Goal: Information Seeking & Learning: Check status

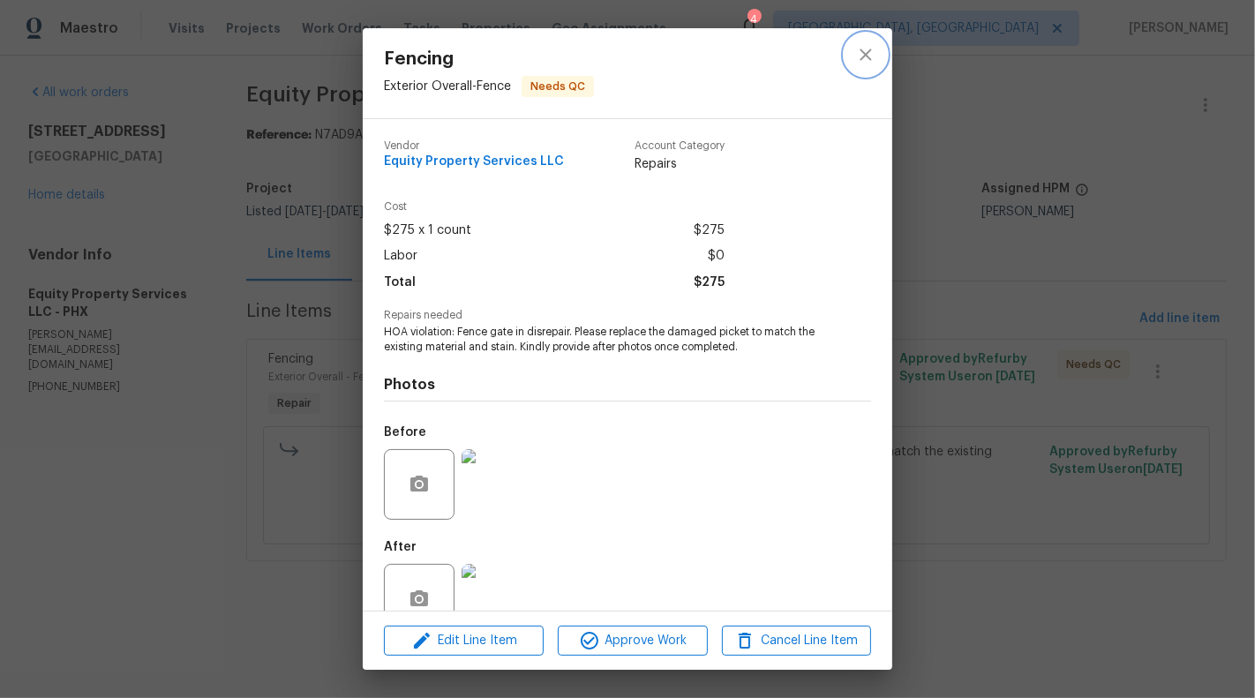
click at [854, 48] on button "close" at bounding box center [866, 55] width 42 height 42
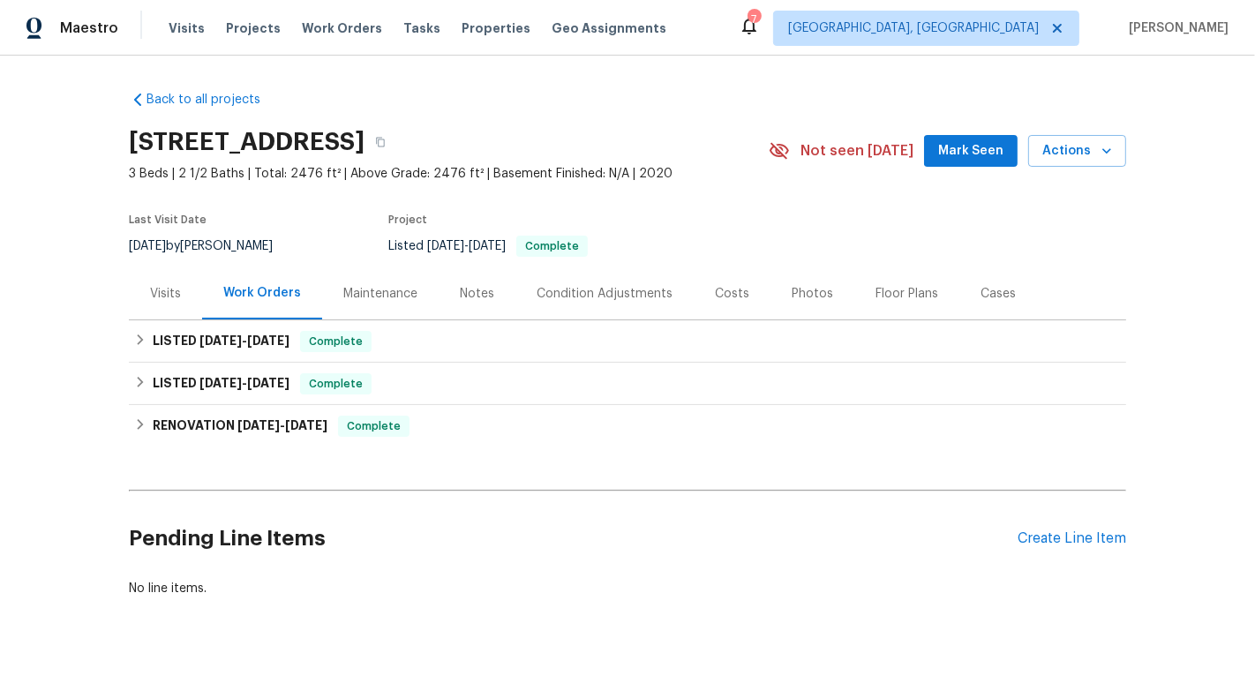
scroll to position [18, 0]
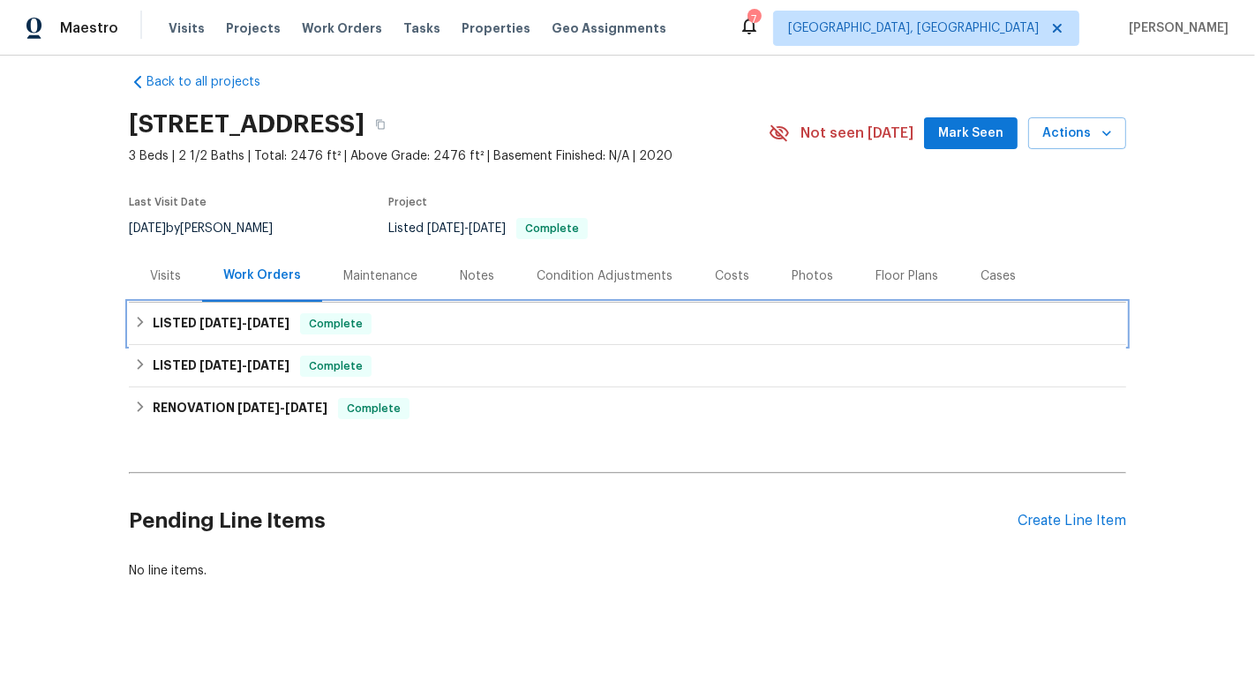
click at [644, 320] on div "LISTED [DATE] - [DATE] Complete" at bounding box center [627, 323] width 987 height 21
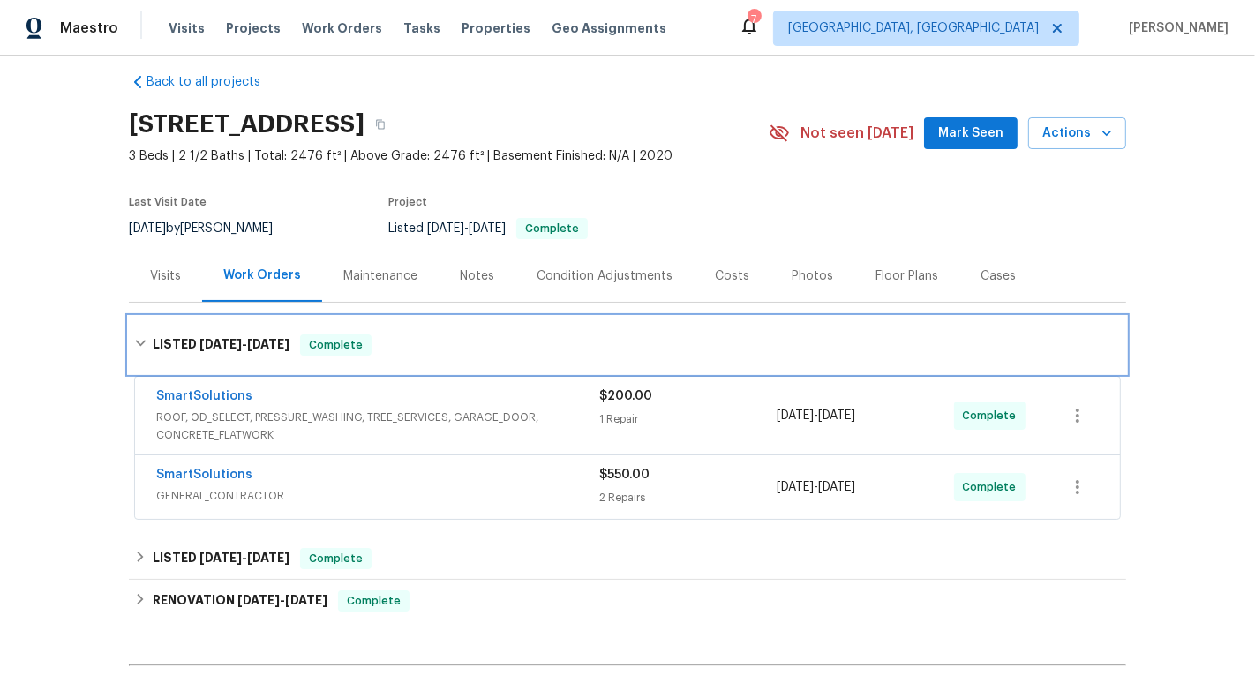
scroll to position [210, 0]
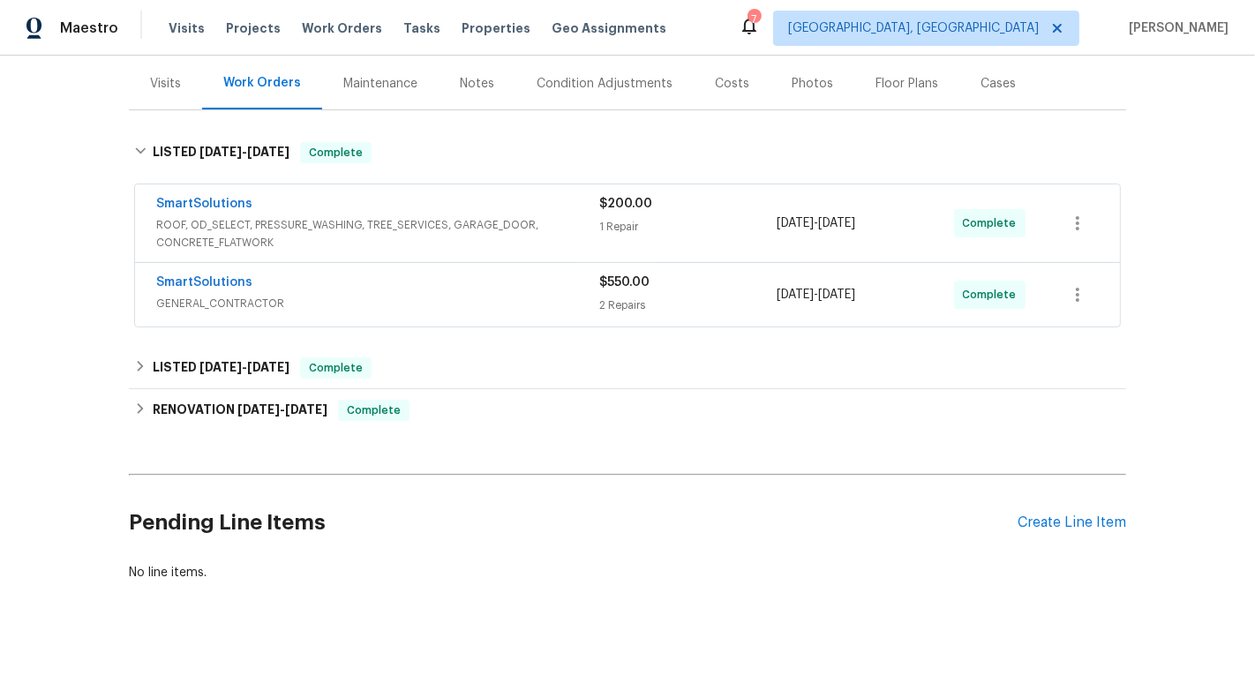
click at [604, 311] on div "2 Repairs" at bounding box center [687, 306] width 177 height 18
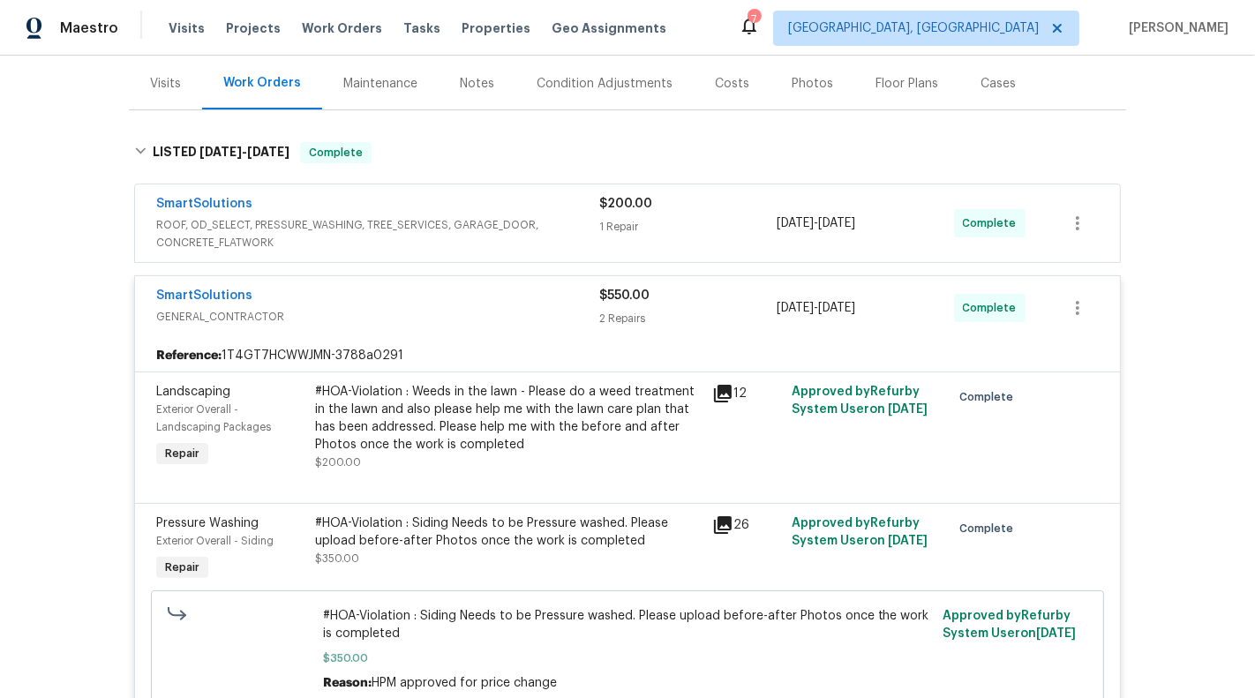
click at [681, 223] on div "1 Repair" at bounding box center [687, 227] width 177 height 18
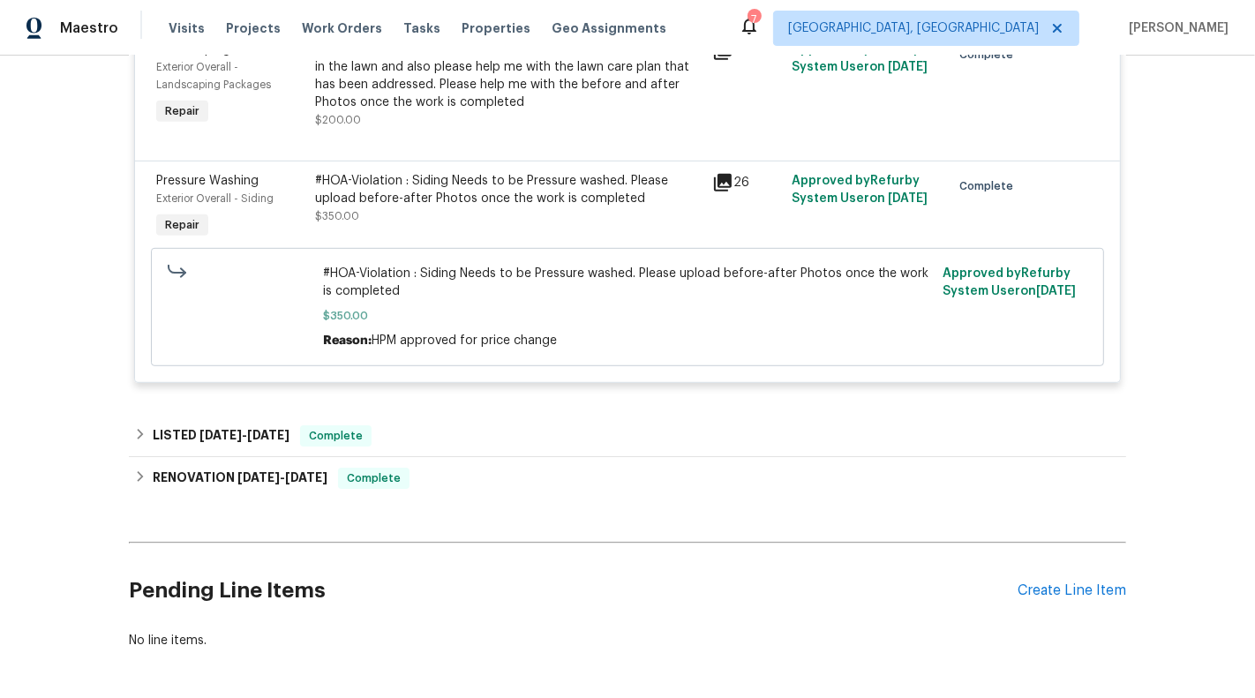
scroll to position [852, 0]
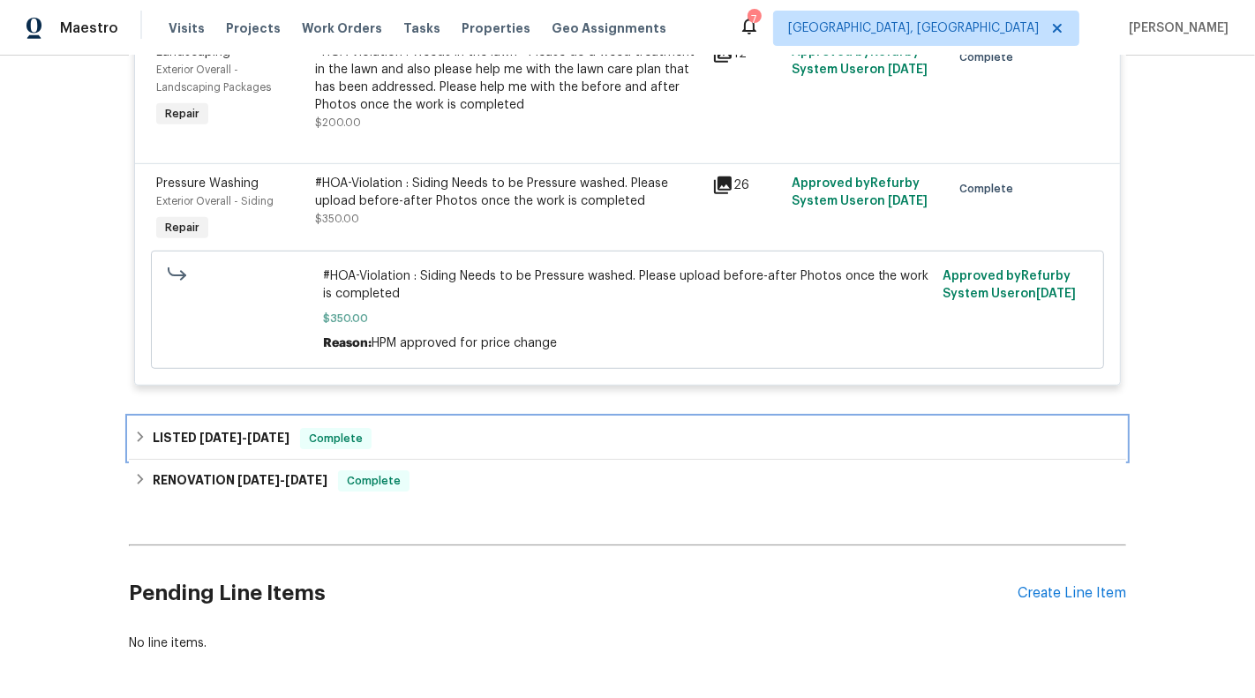
click at [648, 444] on div "LISTED [DATE] - [DATE] Complete" at bounding box center [627, 438] width 987 height 21
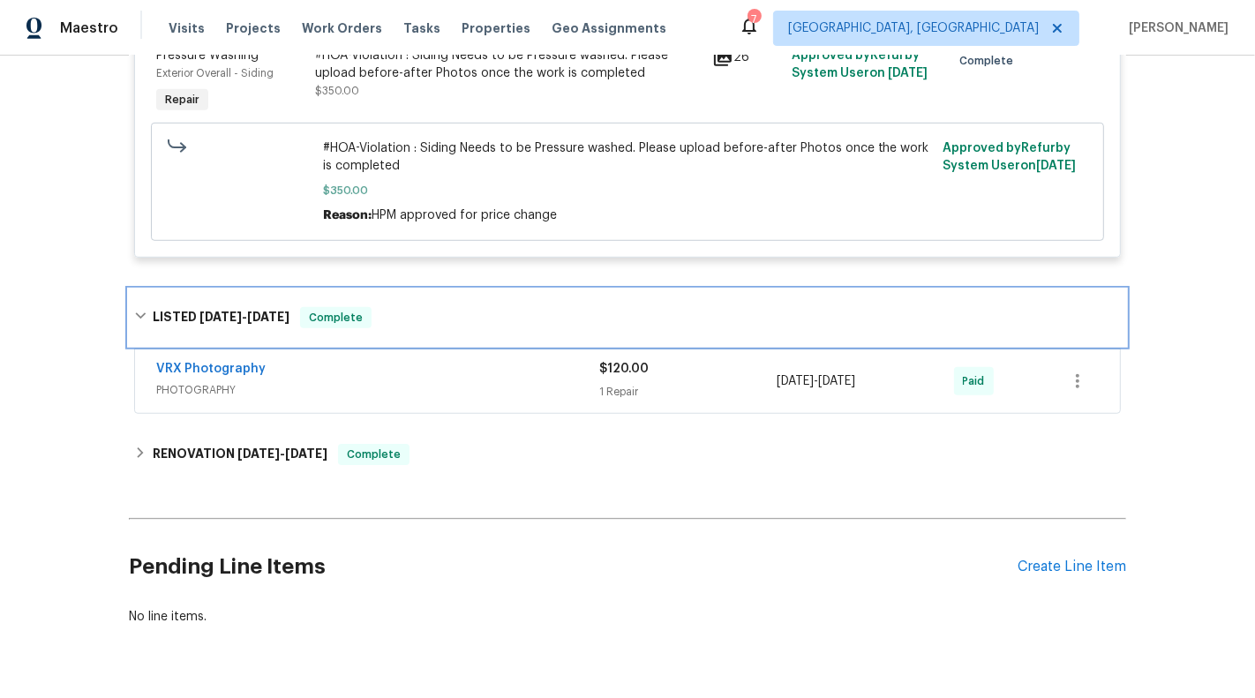
scroll to position [983, 0]
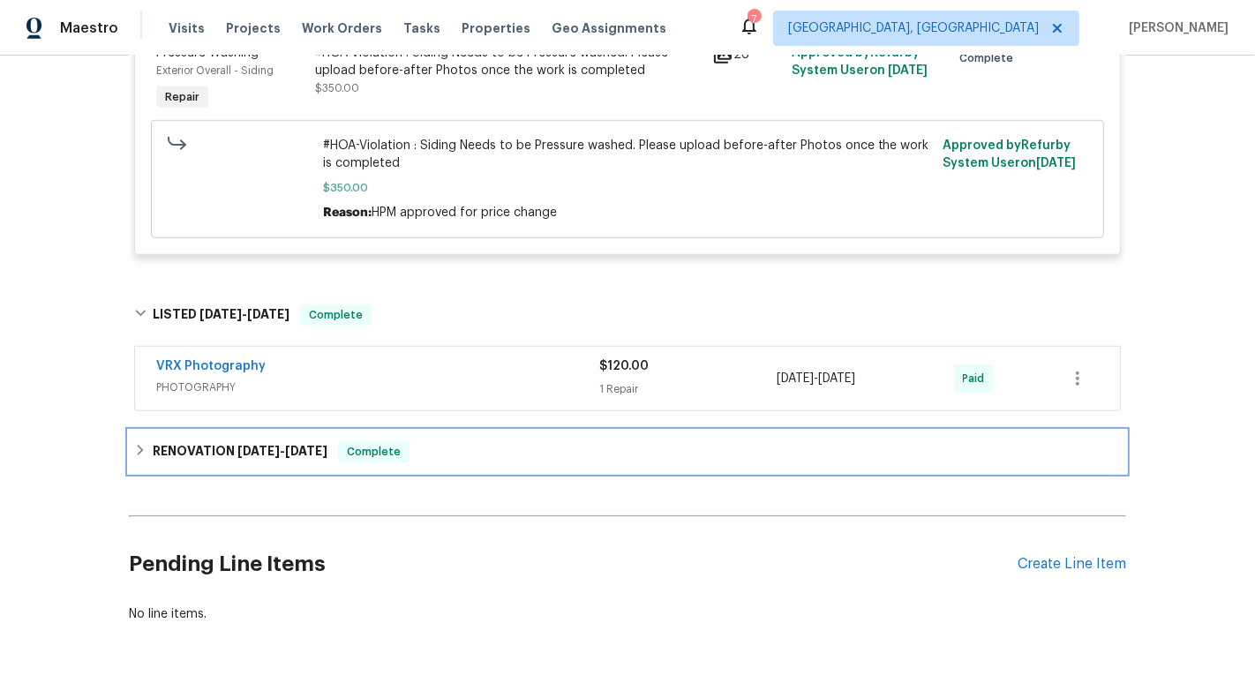
click at [595, 452] on div "RENOVATION [DATE] - [DATE] Complete" at bounding box center [627, 451] width 987 height 21
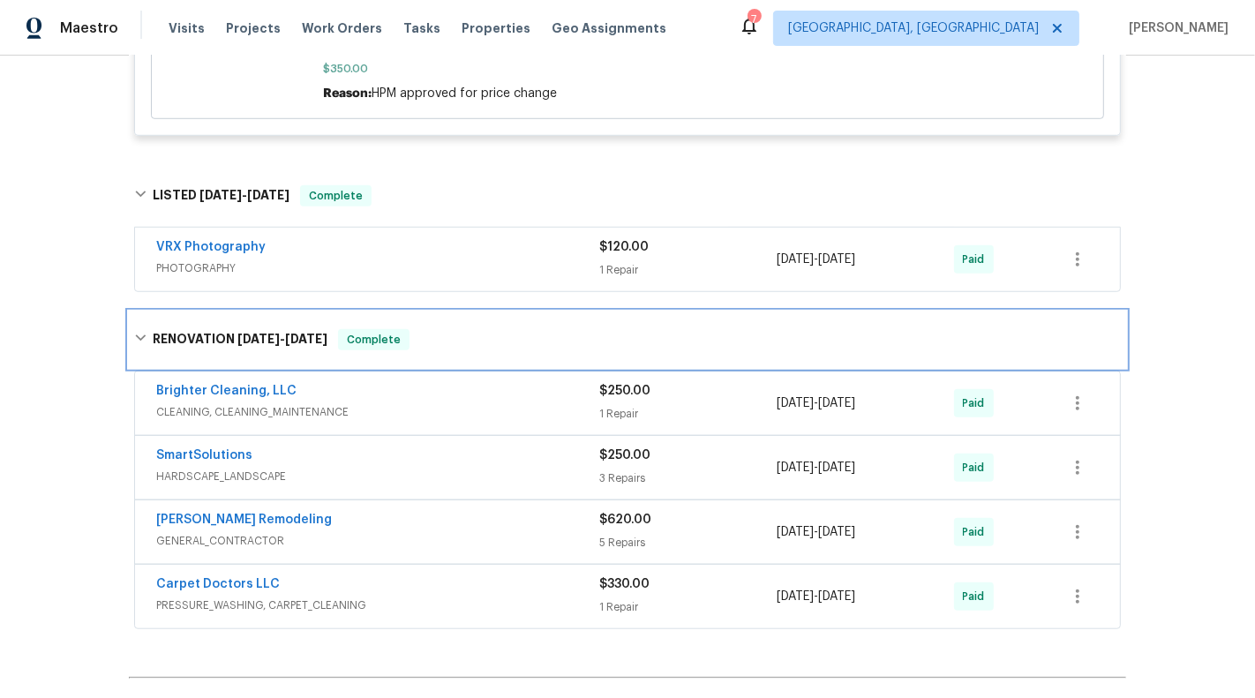
scroll to position [1150, 0]
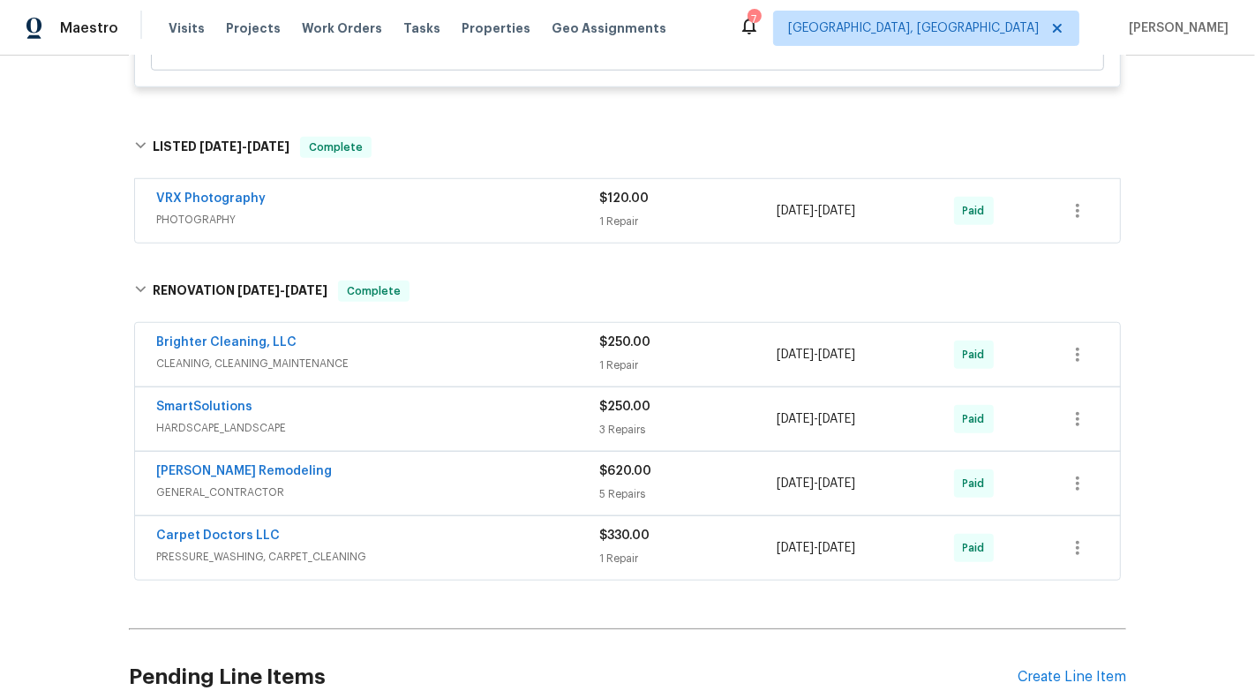
click at [573, 411] on div "SmartSolutions" at bounding box center [377, 408] width 443 height 21
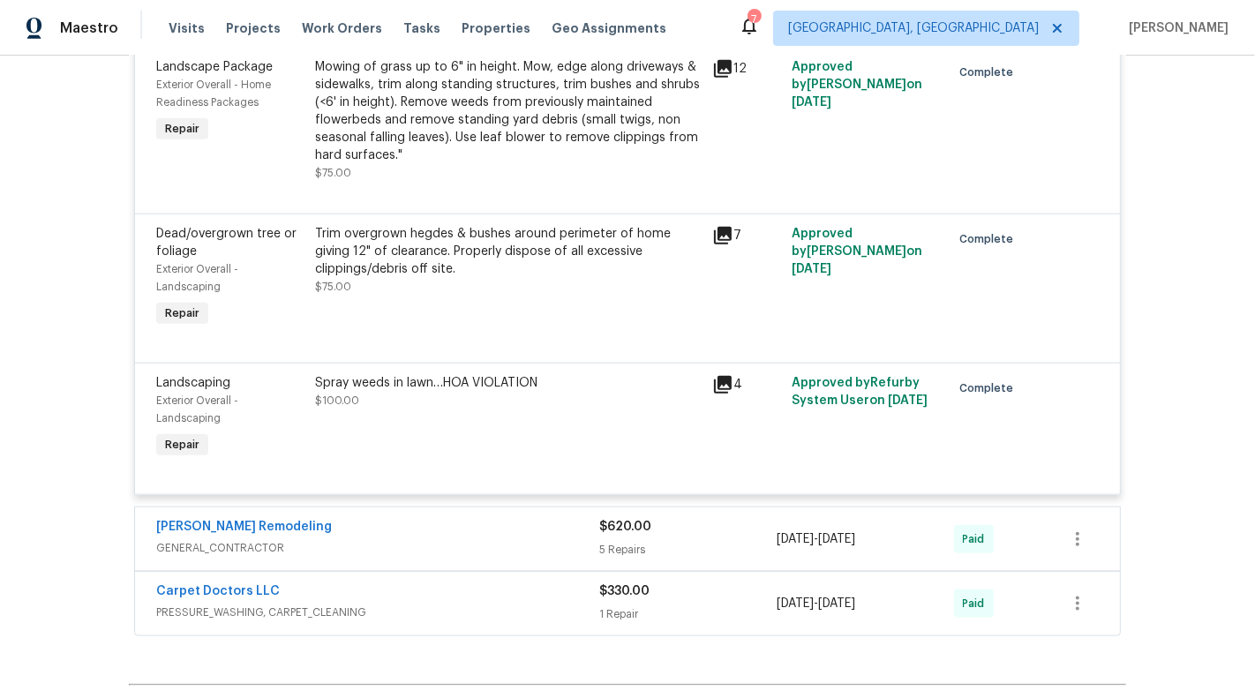
scroll to position [1613, 0]
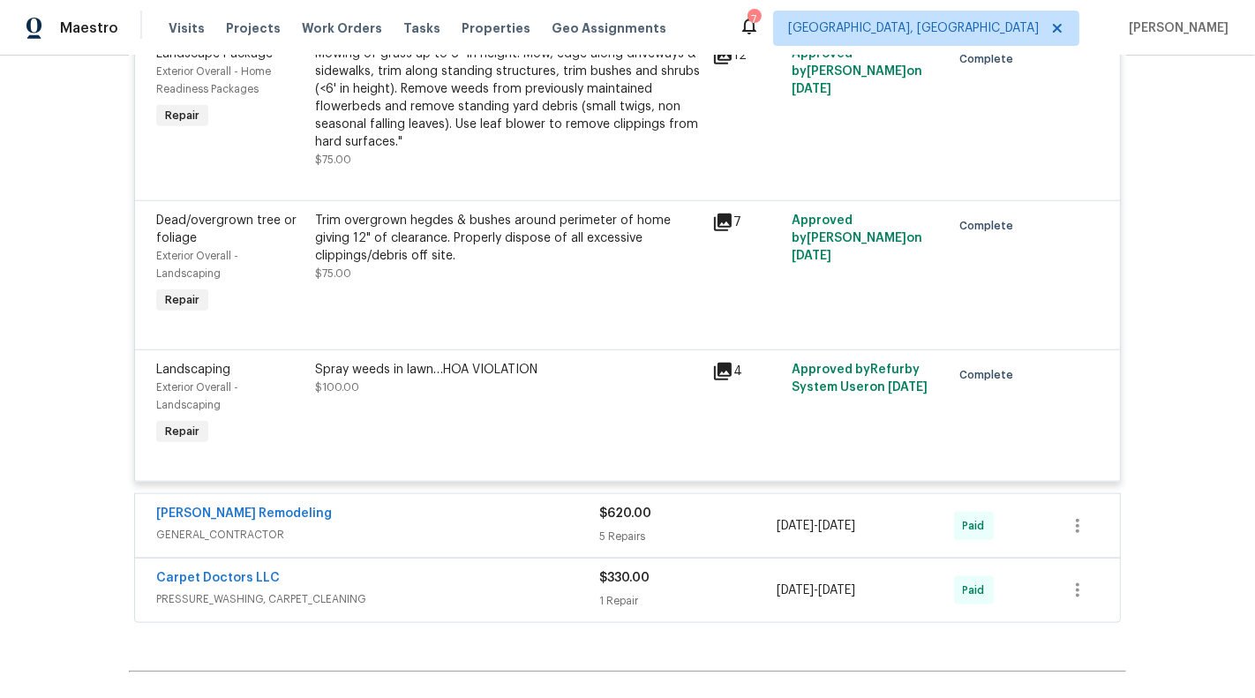
click at [702, 516] on div "$620.00" at bounding box center [687, 514] width 177 height 18
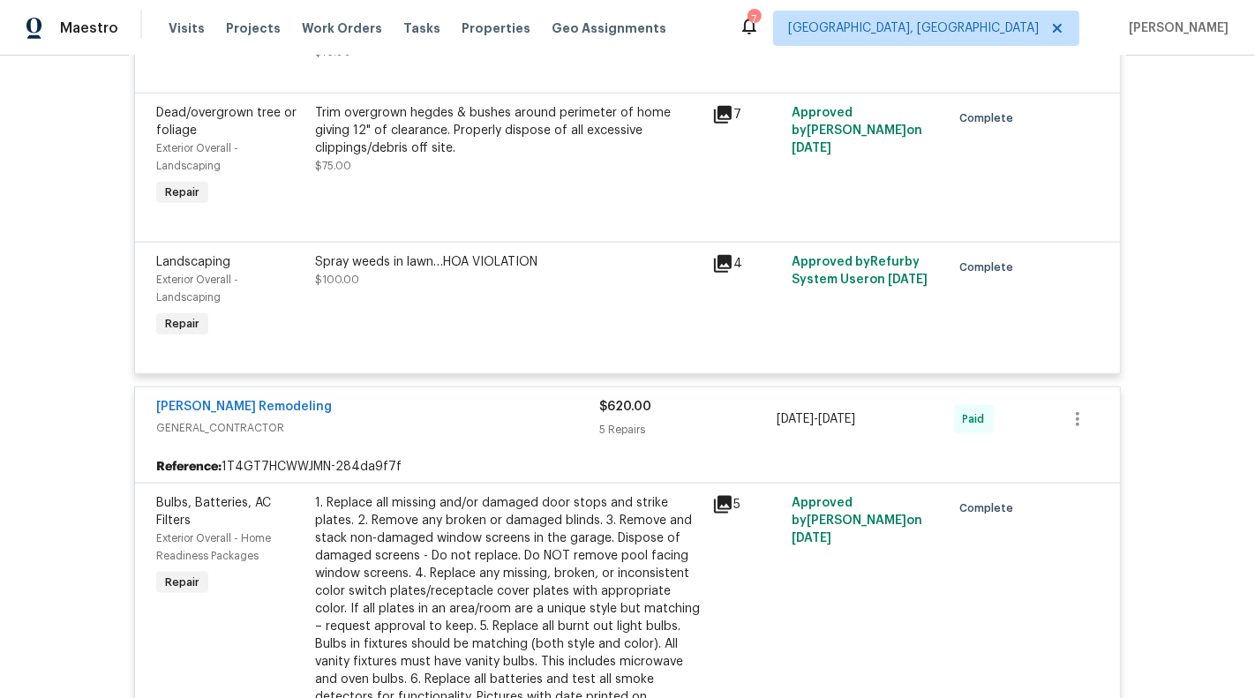
scroll to position [1843, 0]
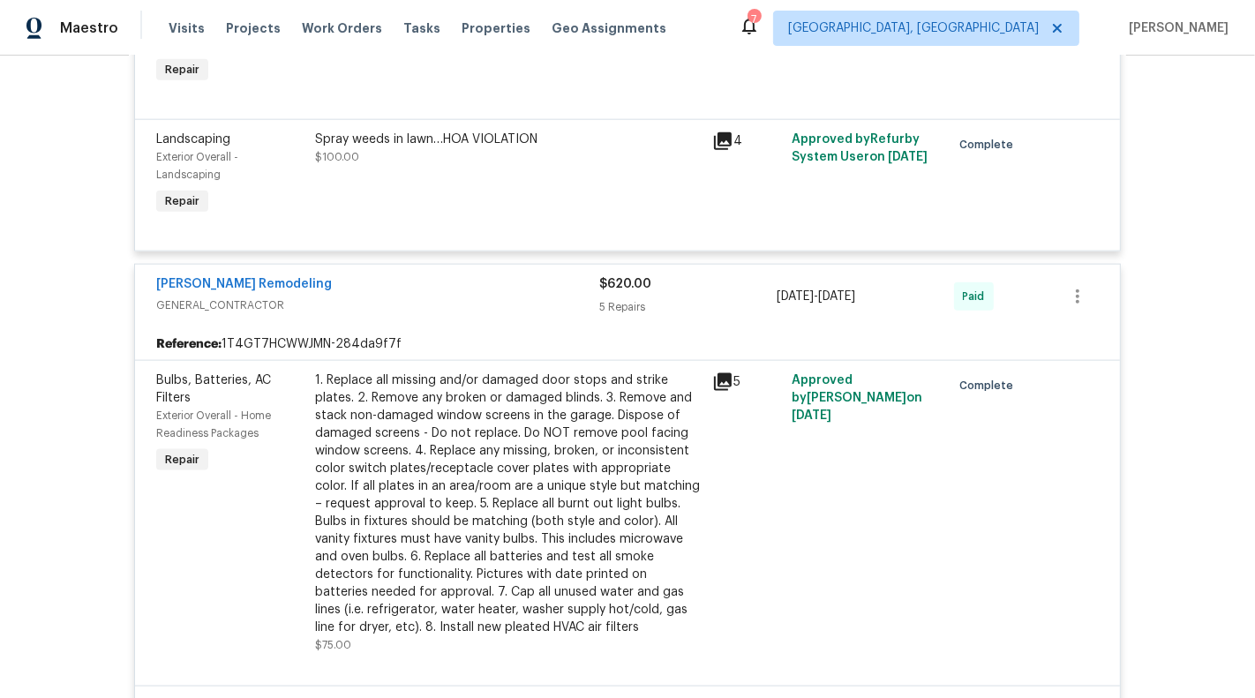
click at [839, 399] on span "Approved by [PERSON_NAME] on [DATE]" at bounding box center [857, 398] width 131 height 48
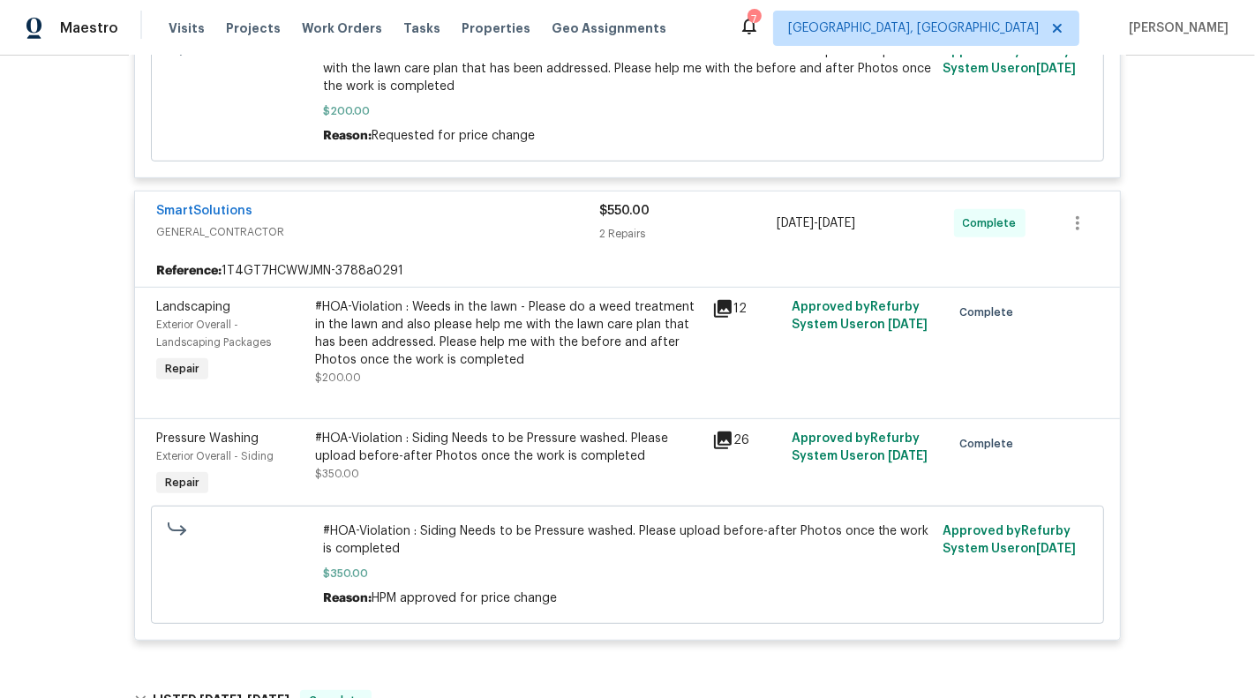
scroll to position [591, 0]
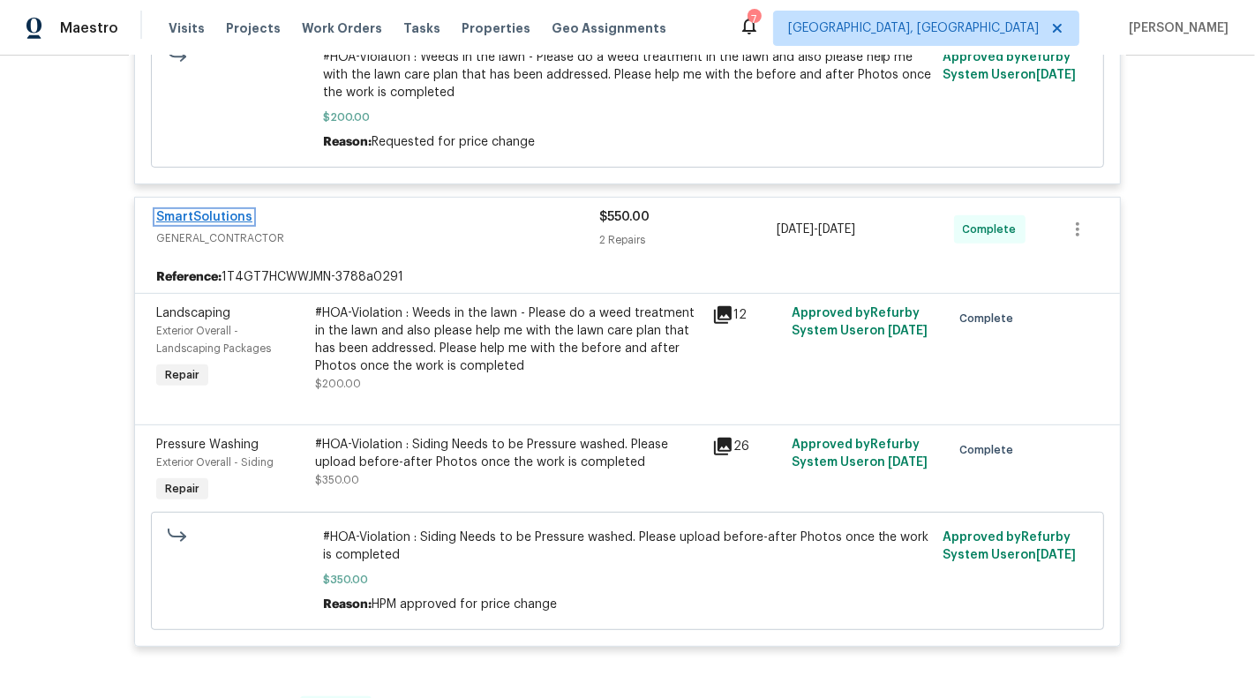
click at [187, 216] on link "SmartSolutions" at bounding box center [204, 217] width 96 height 12
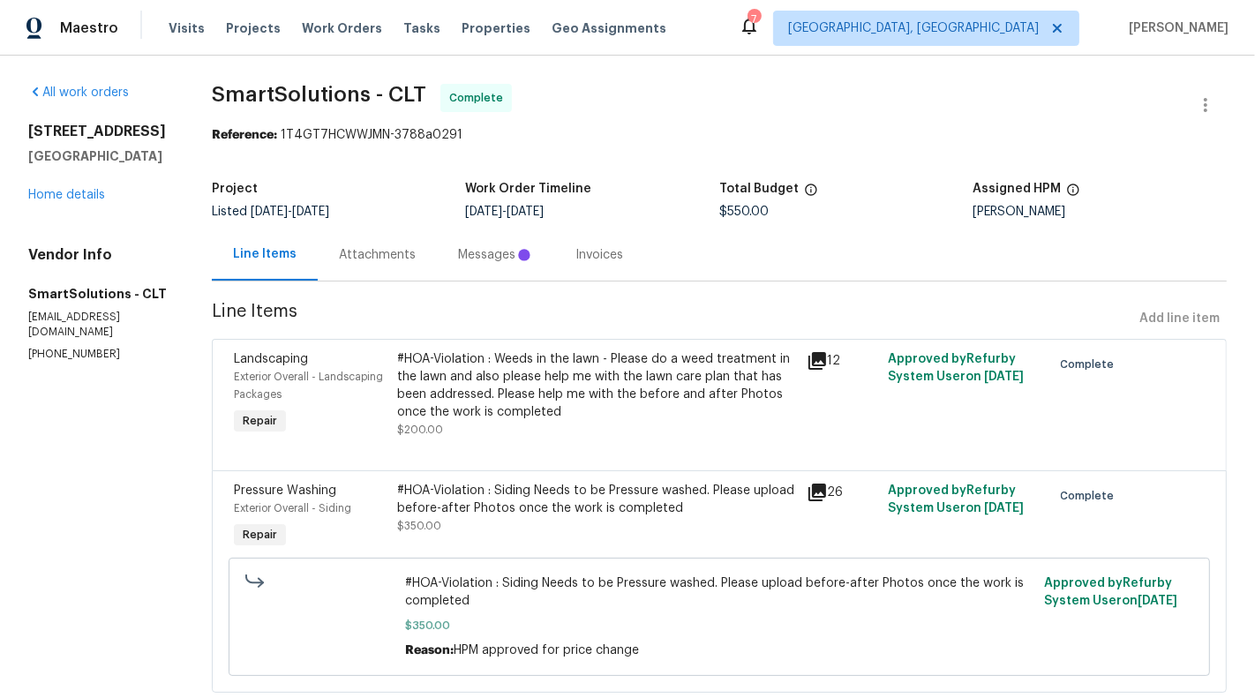
click at [437, 256] on div "Attachments" at bounding box center [377, 255] width 119 height 52
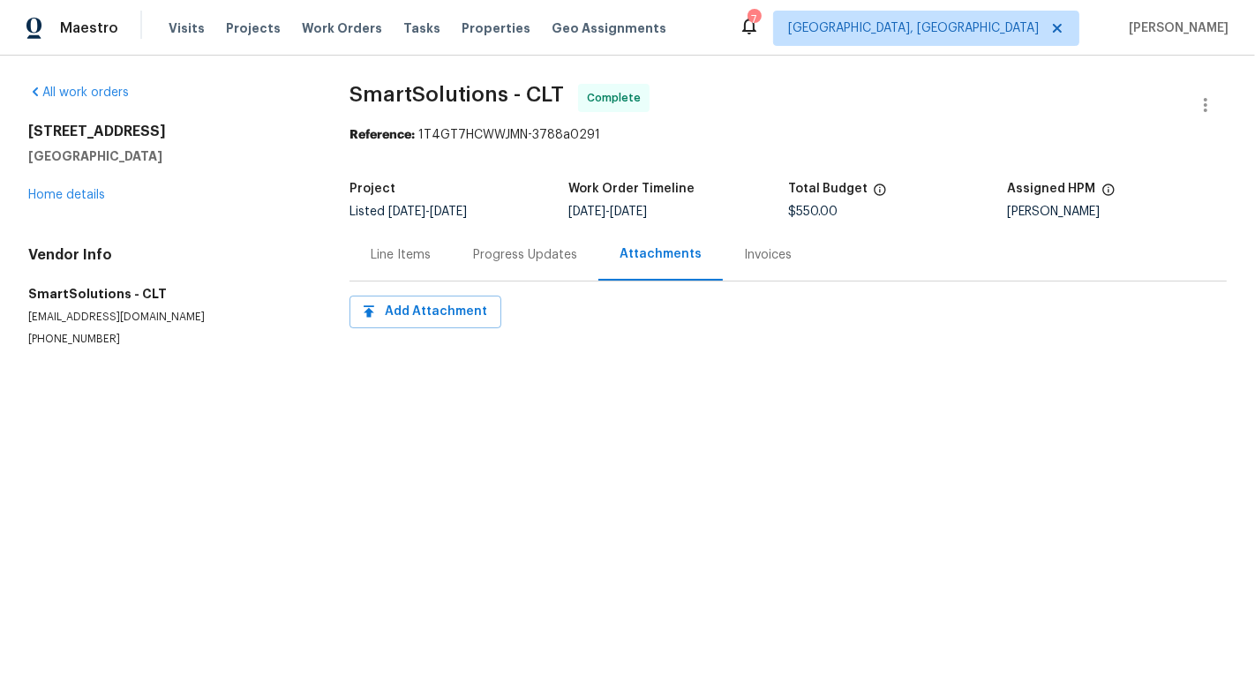
click at [508, 282] on section "SmartSolutions - CLT Complete Reference: 1T4GT7HCWWJMN-3788a0291 Project Listed…" at bounding box center [789, 236] width 878 height 305
click at [494, 263] on div "Progress Updates" at bounding box center [525, 255] width 104 height 18
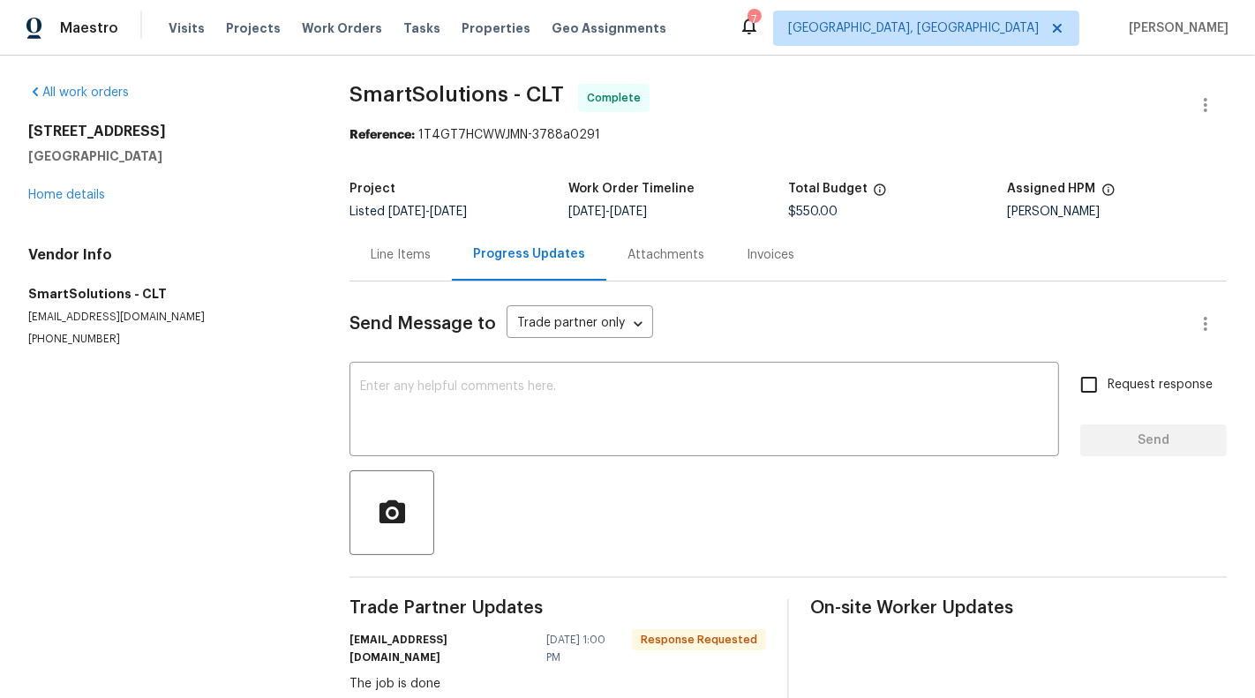
click at [399, 274] on div "Line Items" at bounding box center [401, 255] width 102 height 52
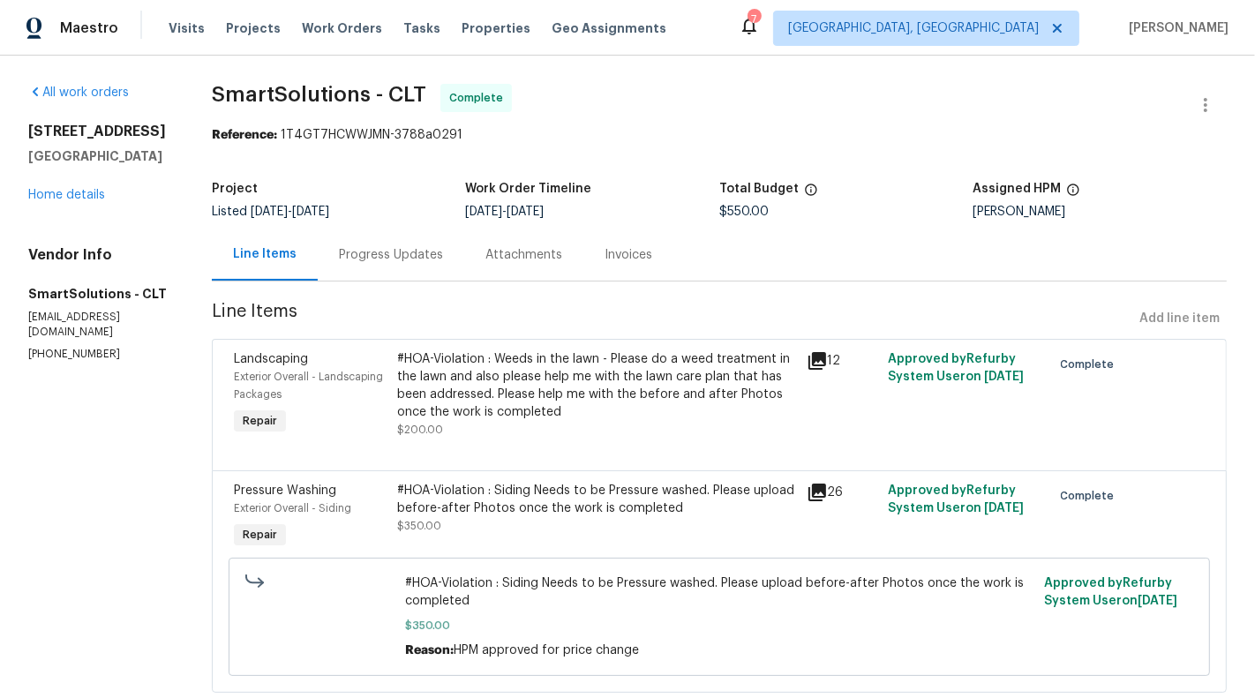
scroll to position [43, 0]
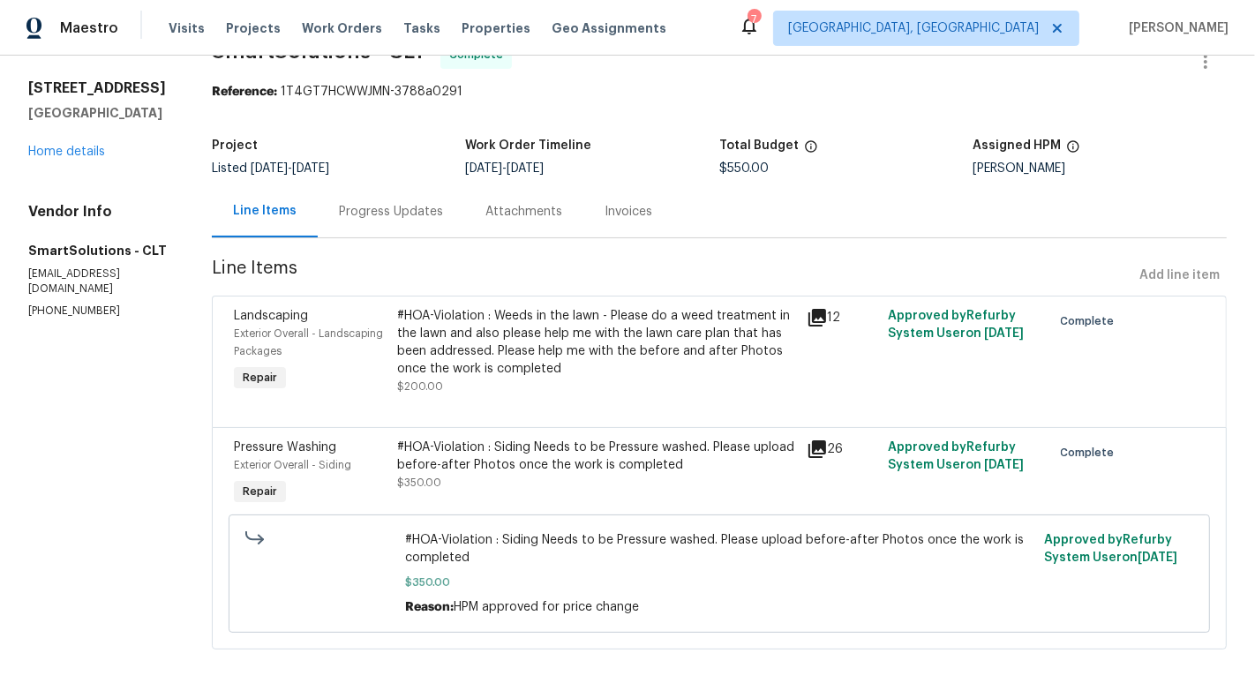
click at [65, 141] on div "[STREET_ADDRESS] Home details" at bounding box center [98, 119] width 141 height 81
click at [61, 151] on link "Home details" at bounding box center [66, 152] width 77 height 12
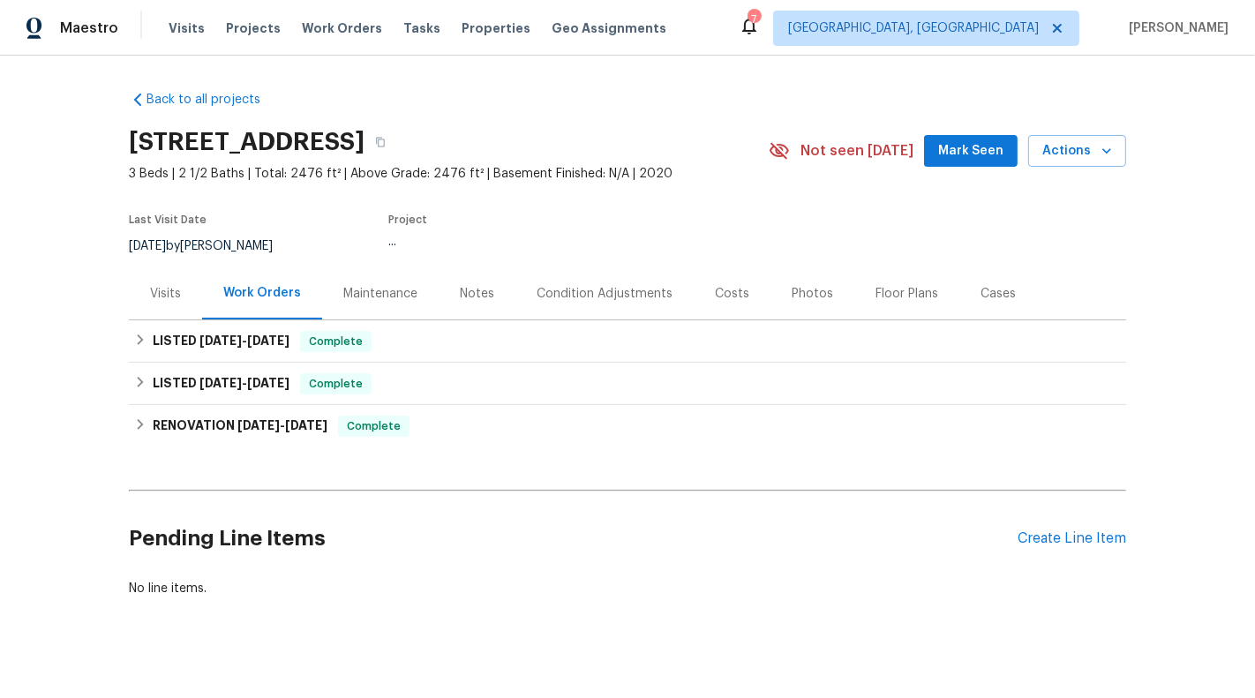
click at [720, 315] on div "Costs" at bounding box center [732, 293] width 77 height 52
